Goal: Navigation & Orientation: Find specific page/section

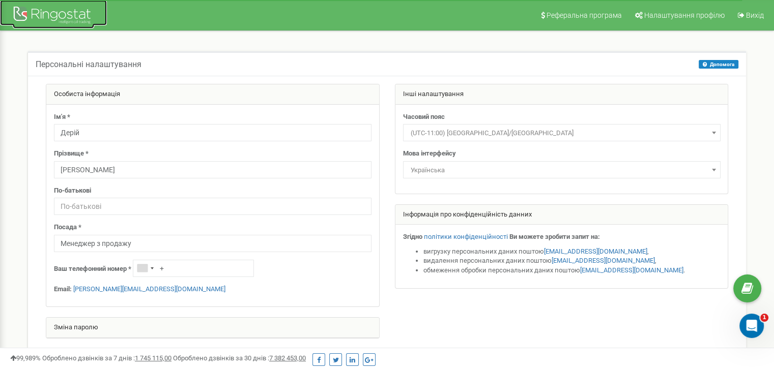
click at [38, 10] on div at bounding box center [53, 16] width 81 height 24
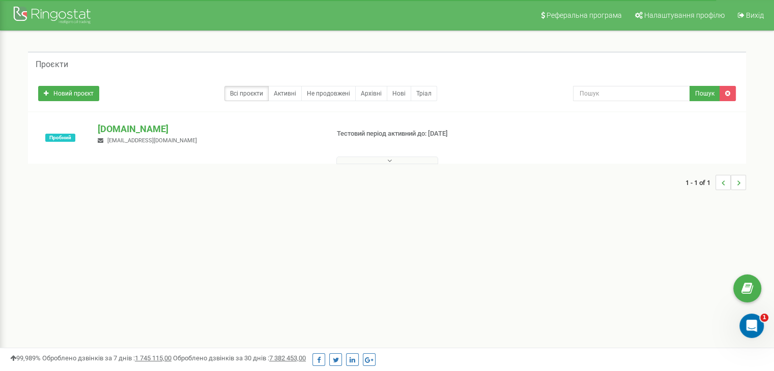
click at [387, 161] on icon at bounding box center [389, 160] width 5 height 7
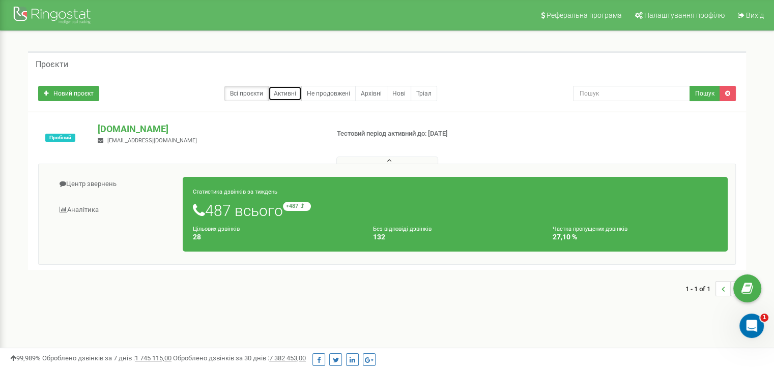
click at [286, 90] on link "Активні" at bounding box center [285, 93] width 34 height 15
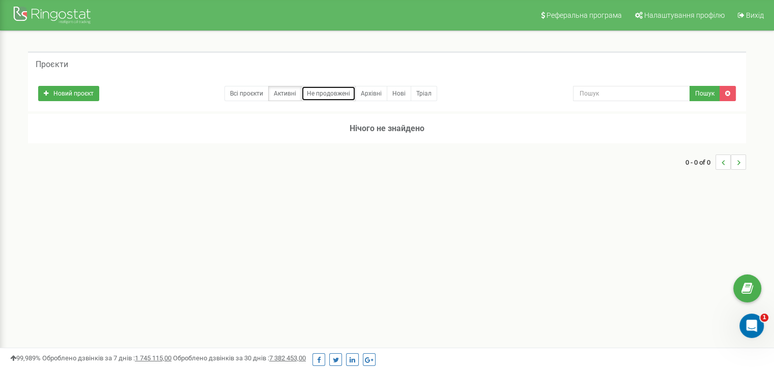
click at [331, 88] on link "Не продовжені" at bounding box center [328, 93] width 54 height 15
click at [383, 94] on link "Архівні" at bounding box center [371, 93] width 32 height 15
click at [39, 19] on div at bounding box center [53, 16] width 81 height 24
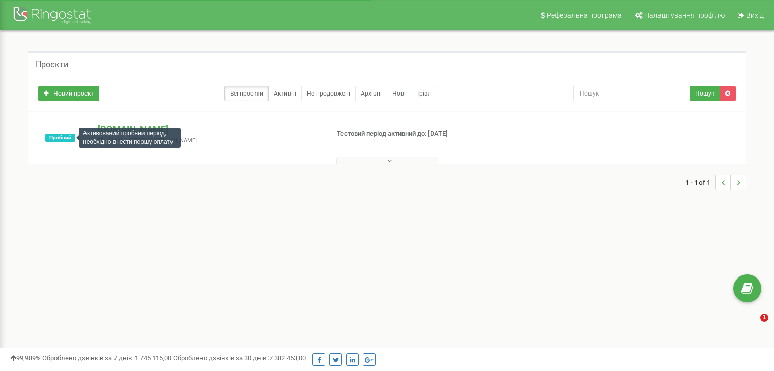
click at [64, 137] on span "Пробний" at bounding box center [60, 138] width 30 height 8
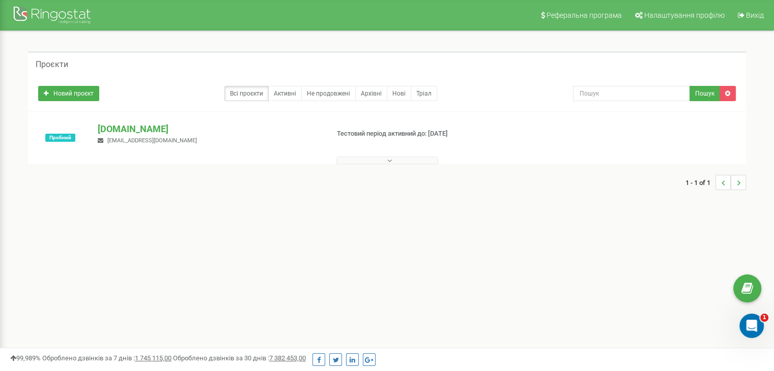
click at [258, 144] on div "[DOMAIN_NAME] [EMAIL_ADDRESS][DOMAIN_NAME]" at bounding box center [208, 134] width 237 height 22
click at [158, 139] on span "[EMAIL_ADDRESS][DOMAIN_NAME]" at bounding box center [152, 140] width 90 height 7
click at [669, 8] on link "Налаштування профілю" at bounding box center [678, 15] width 101 height 31
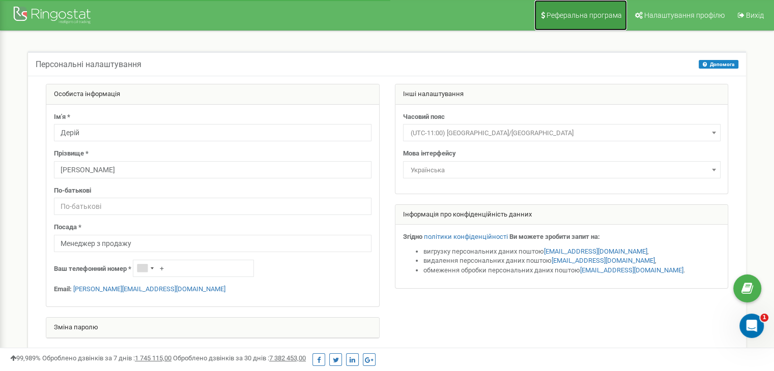
click at [585, 21] on link "Реферальна програма" at bounding box center [580, 15] width 93 height 31
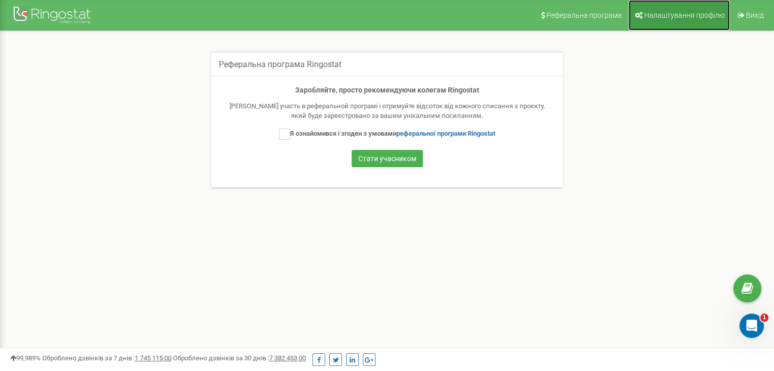
click at [669, 17] on span "Налаштування профілю" at bounding box center [684, 15] width 80 height 8
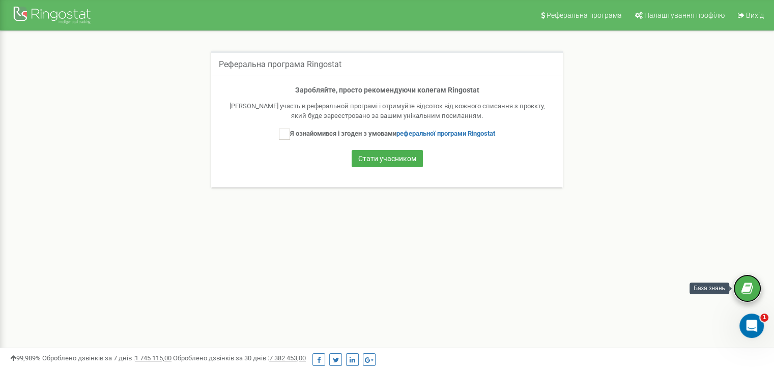
click at [743, 285] on icon at bounding box center [747, 288] width 12 height 15
